Goal: Task Accomplishment & Management: Complete application form

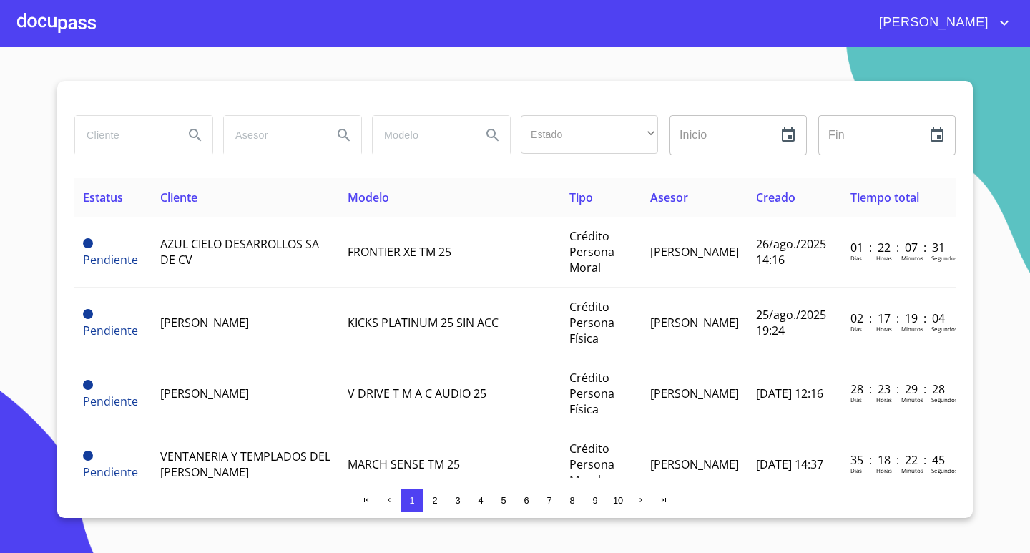
click at [54, 24] on div at bounding box center [56, 23] width 79 height 46
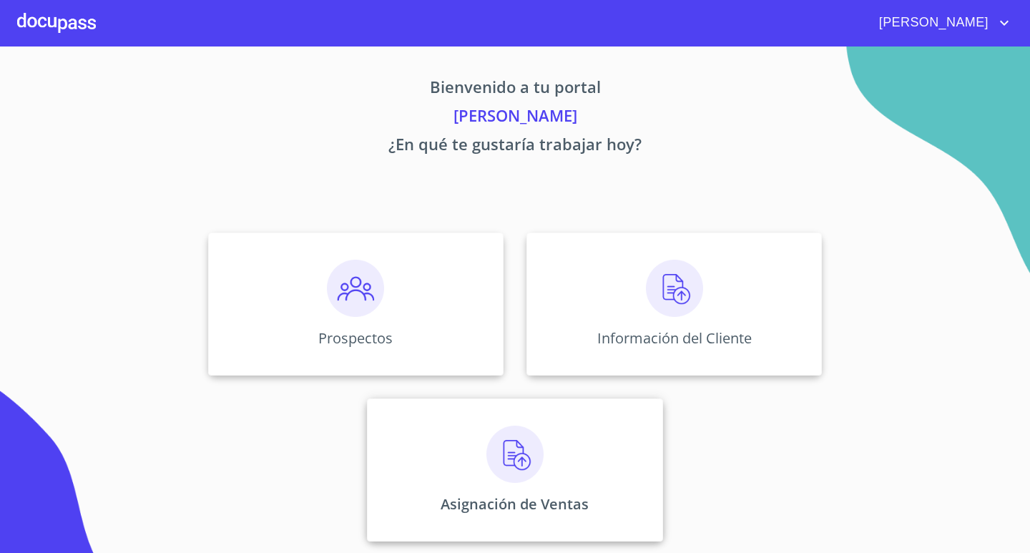
click at [507, 462] on img at bounding box center [515, 454] width 57 height 57
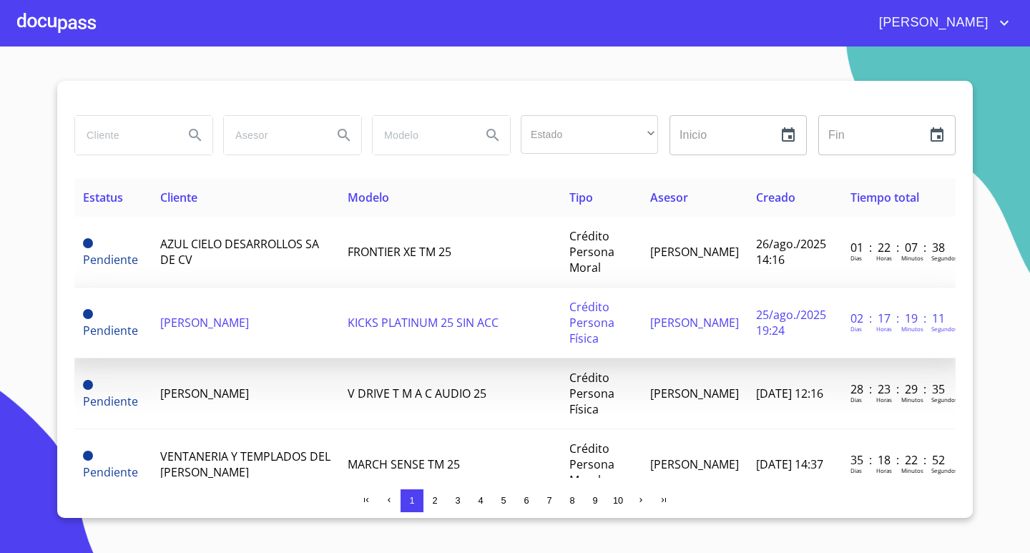
click at [246, 331] on td "[PERSON_NAME]" at bounding box center [245, 323] width 187 height 71
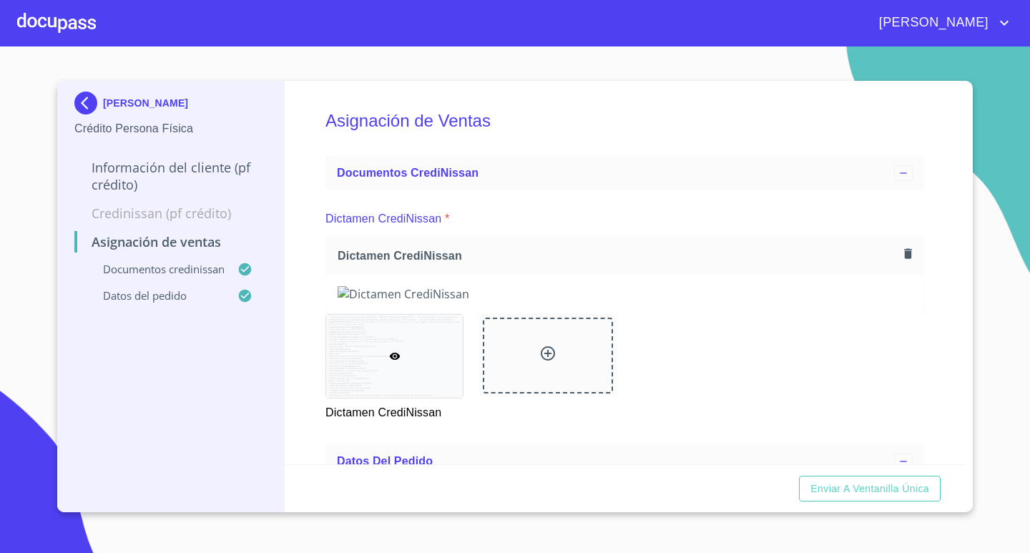
click at [950, 374] on div "Asignación de Ventas Documentos CrediNissan Dictamen CrediNissan * Dictamen Cre…" at bounding box center [626, 273] width 682 height 384
click at [879, 489] on span "Enviar a Ventanilla única" at bounding box center [870, 489] width 119 height 18
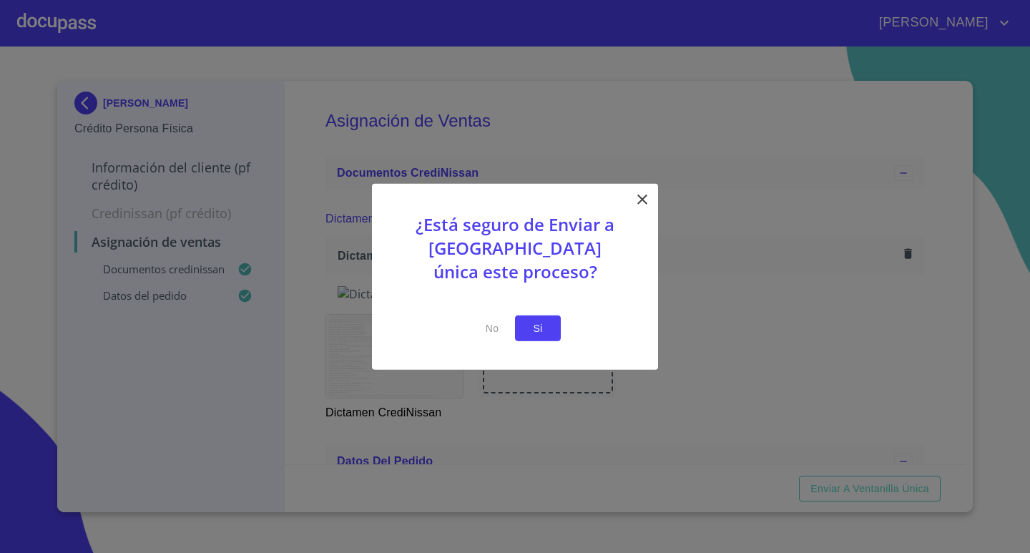
click at [536, 321] on span "Si" at bounding box center [538, 328] width 23 height 18
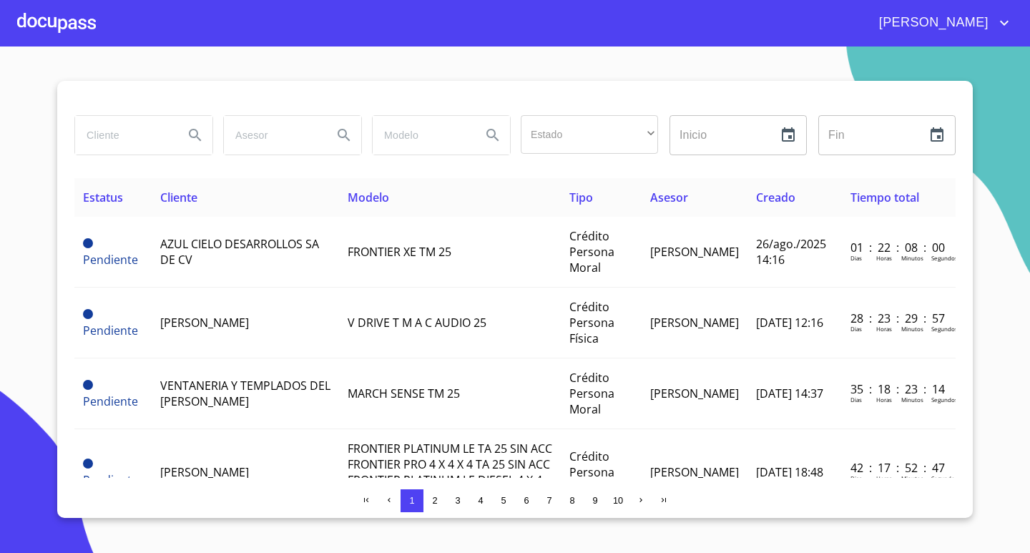
click at [146, 137] on input "search" at bounding box center [123, 135] width 97 height 39
type input "FRANCISCO"
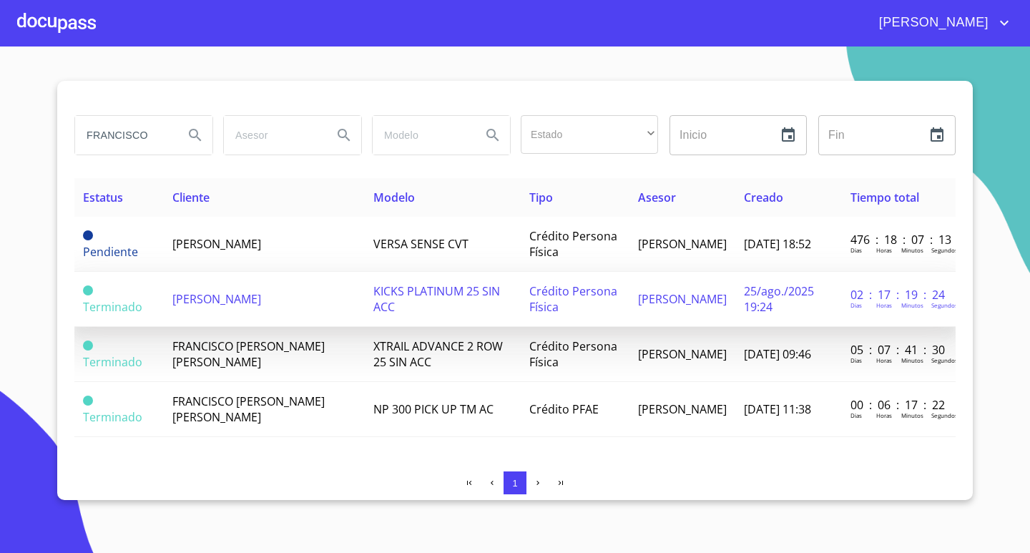
click at [346, 306] on td "[PERSON_NAME]" at bounding box center [264, 299] width 201 height 55
